Goal: Task Accomplishment & Management: Manage account settings

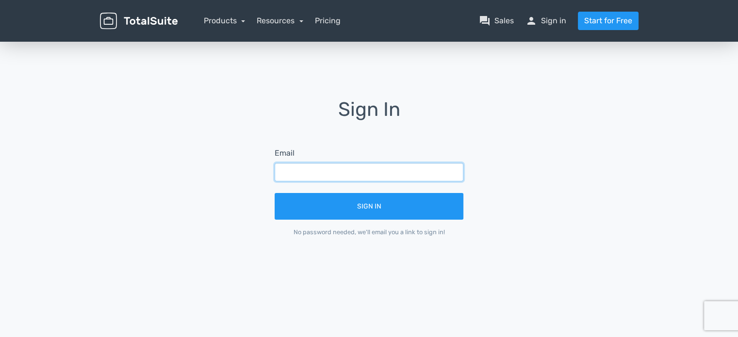
click at [293, 181] on input "text" at bounding box center [369, 172] width 189 height 18
type input "[EMAIL_ADDRESS][DOMAIN_NAME]"
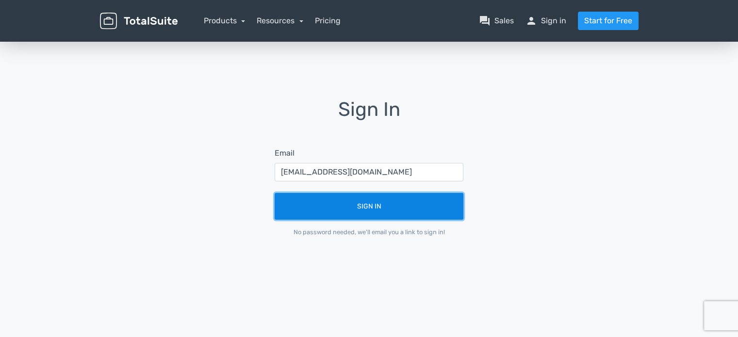
click at [357, 205] on button "Sign In" at bounding box center [369, 206] width 189 height 27
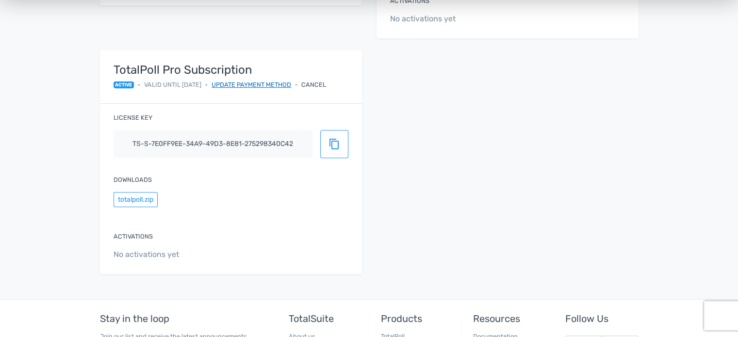
scroll to position [388, 0]
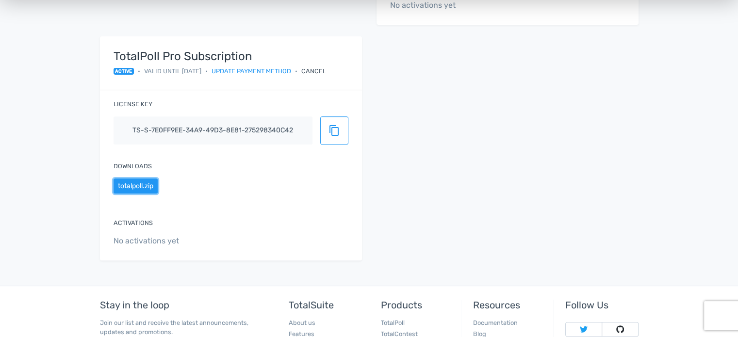
click at [132, 187] on button "totalpoll.zip" at bounding box center [136, 186] width 44 height 15
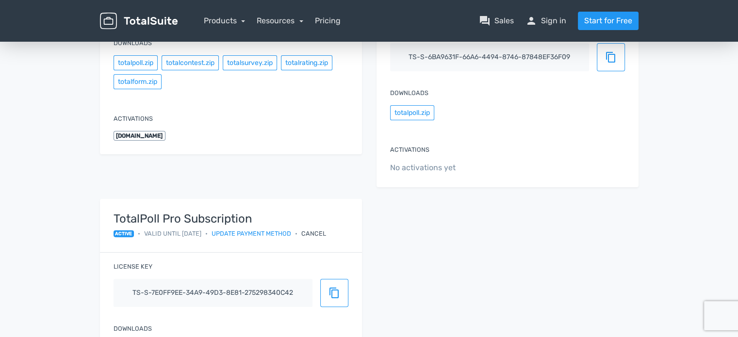
scroll to position [243, 0]
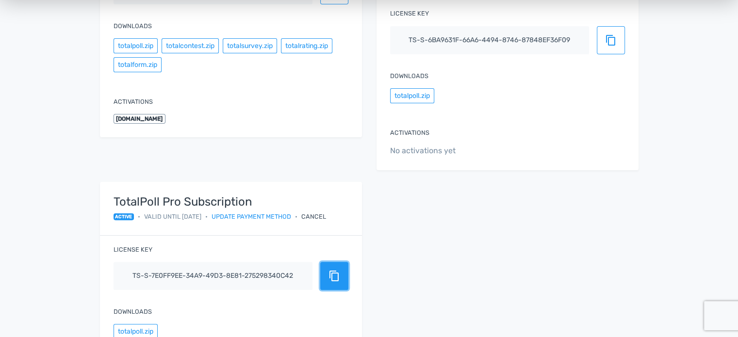
click at [332, 280] on span "content_copy" at bounding box center [335, 276] width 12 height 12
